Goal: Task Accomplishment & Management: Complete application form

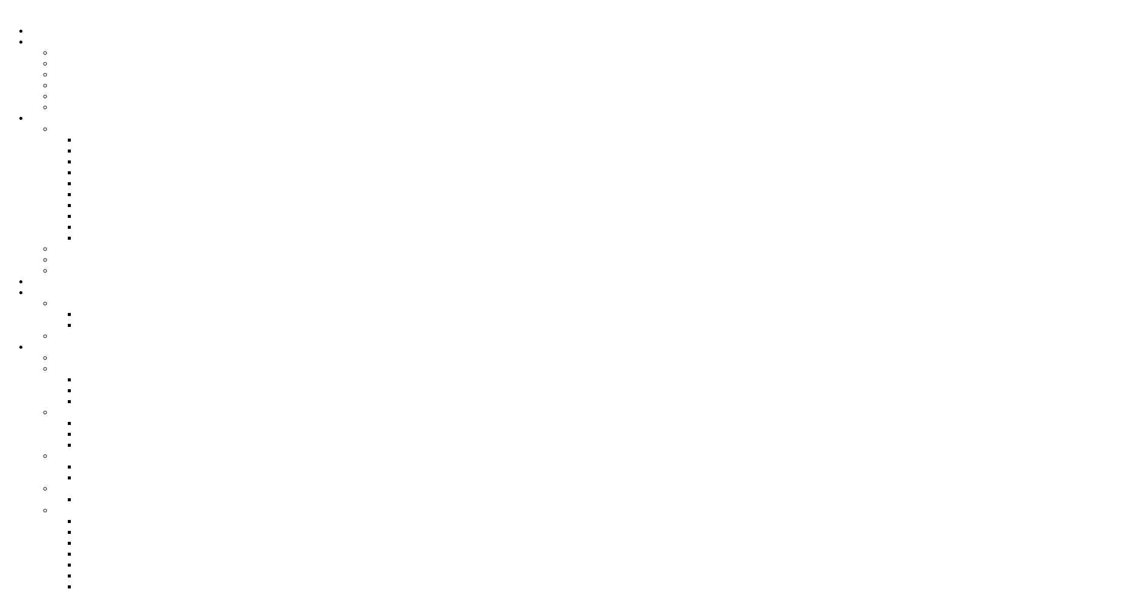
drag, startPoint x: 594, startPoint y: 367, endPoint x: 606, endPoint y: 374, distance: 14.1
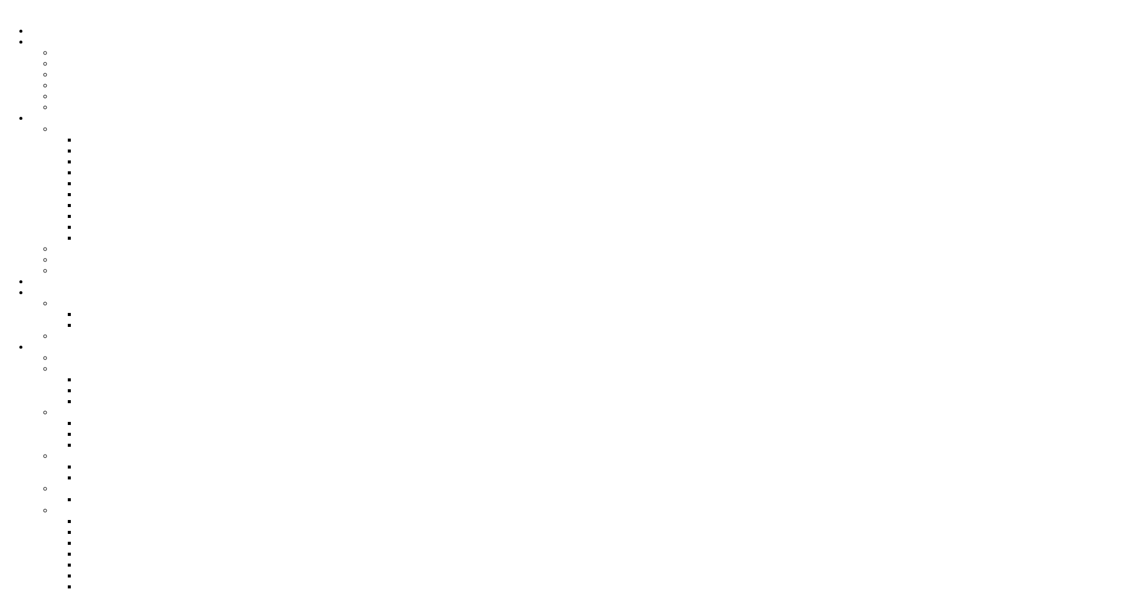
click at [8, 15] on icon "" at bounding box center [7, 10] width 4 height 10
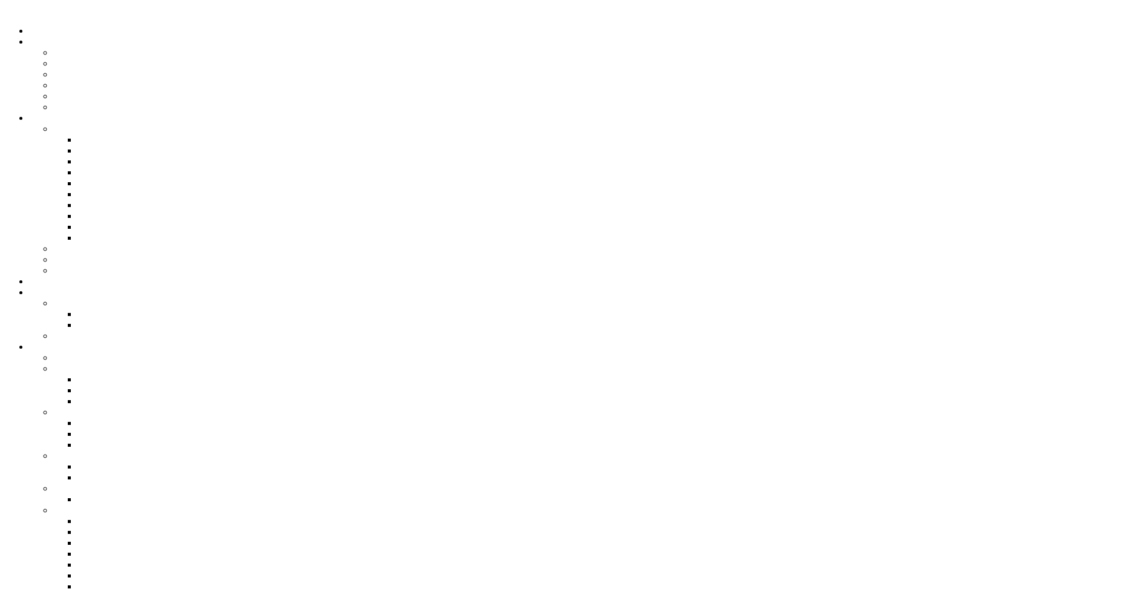
click at [124, 320] on link "Localidades" at bounding box center [100, 325] width 47 height 10
